Goal: Information Seeking & Learning: Find specific fact

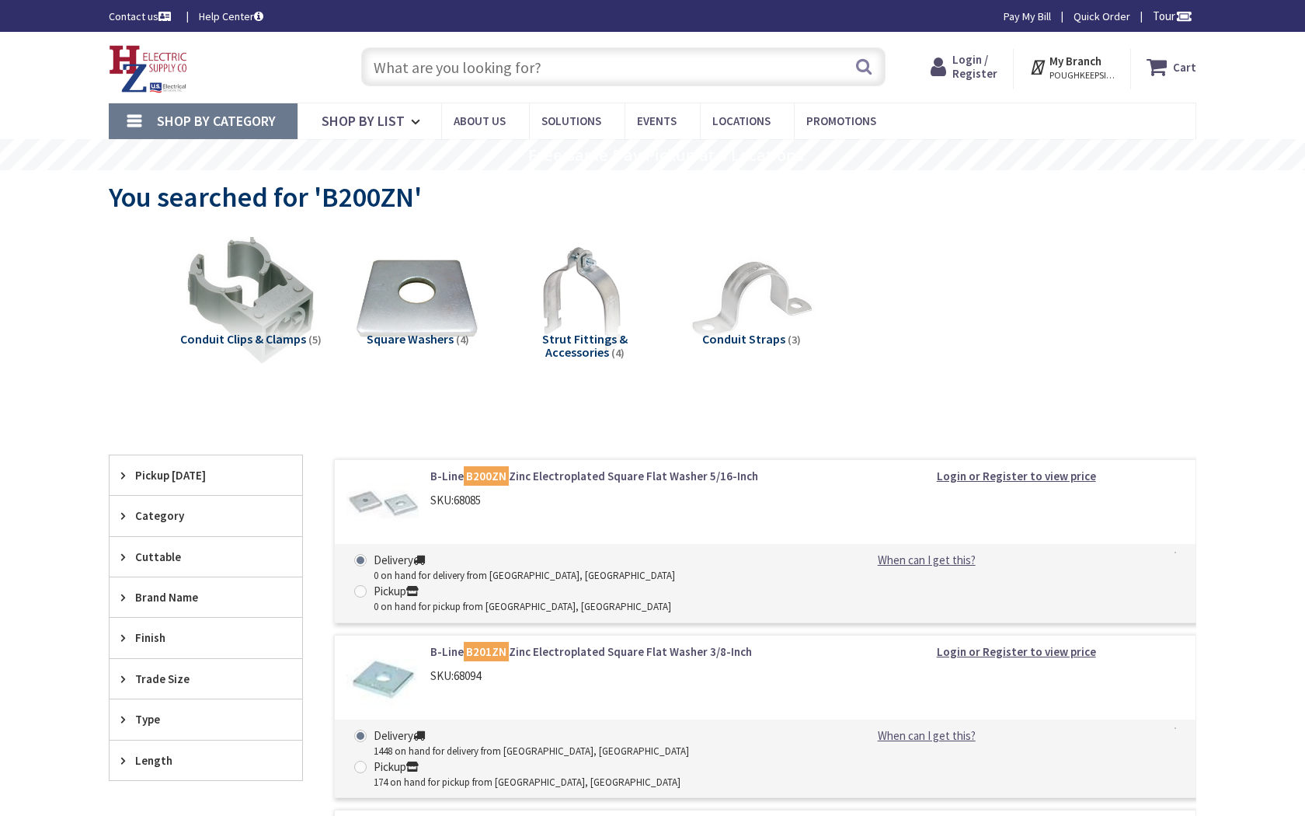
type input "P323+8H5 [PERSON_NAME][GEOGRAPHIC_DATA], [PERSON_NAME][STREET_ADDRESS]"
